Goal: Task Accomplishment & Management: Use online tool/utility

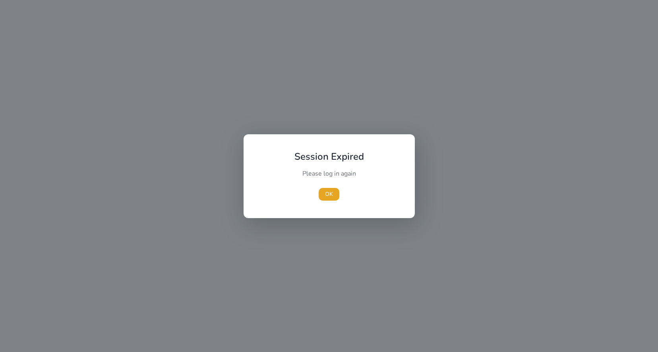
click at [330, 196] on span "OK" at bounding box center [329, 194] width 8 height 8
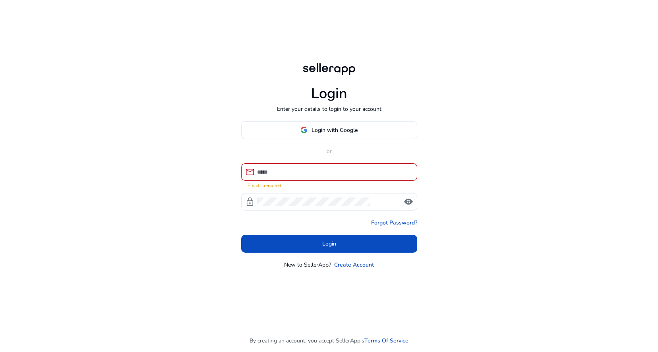
click at [330, 170] on div at bounding box center [334, 171] width 154 height 17
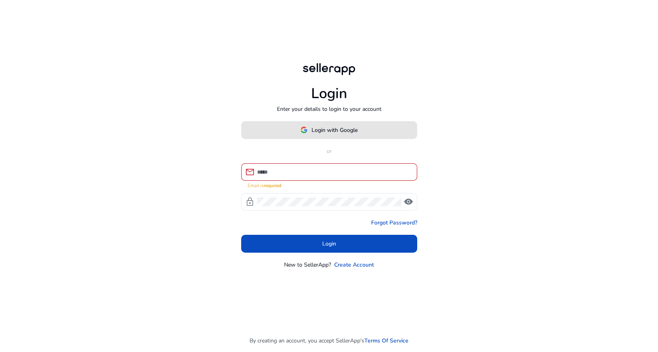
click at [323, 134] on span "Login with Google" at bounding box center [334, 130] width 46 height 8
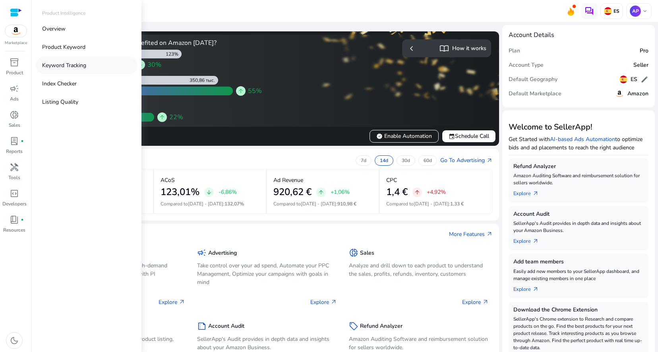
click at [62, 66] on p "Keyword Tracking" at bounding box center [64, 65] width 44 height 8
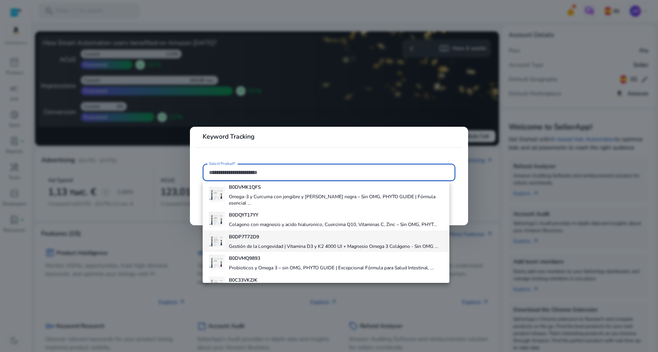
scroll to position [87, 0]
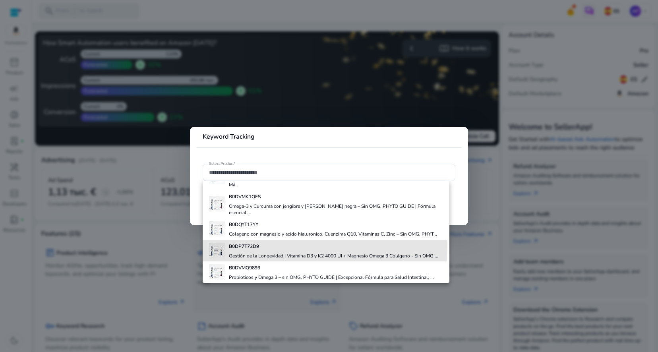
click at [260, 244] on h4 "B0DP7T72D9" at bounding box center [333, 246] width 209 height 6
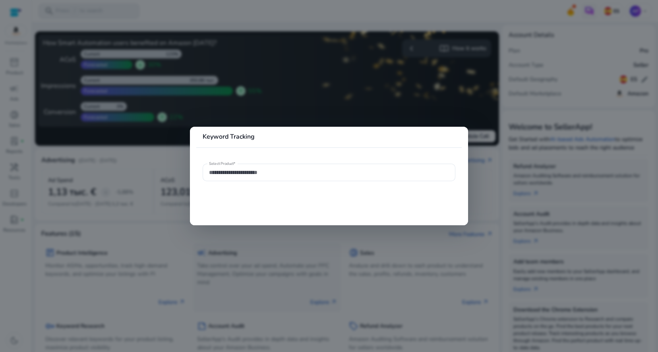
type input "**********"
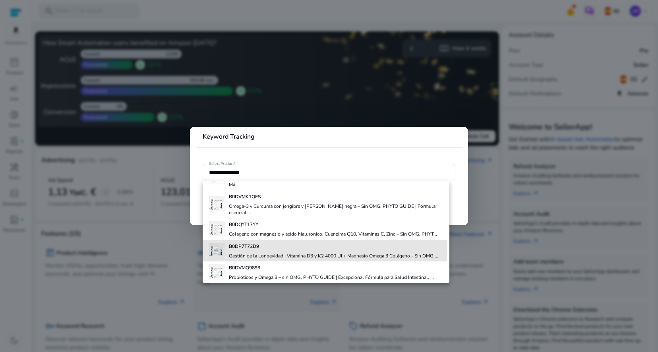
scroll to position [0, 0]
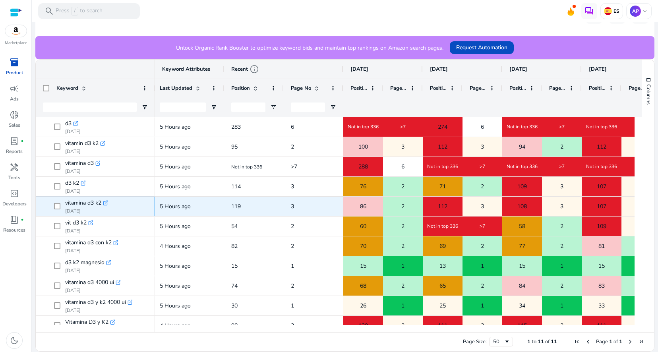
click at [106, 203] on icon at bounding box center [106, 201] width 3 height 3
